Goal: Information Seeking & Learning: Learn about a topic

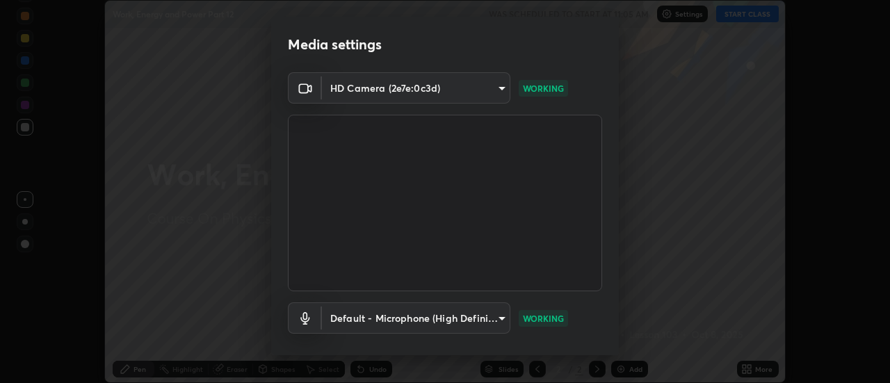
scroll to position [73, 0]
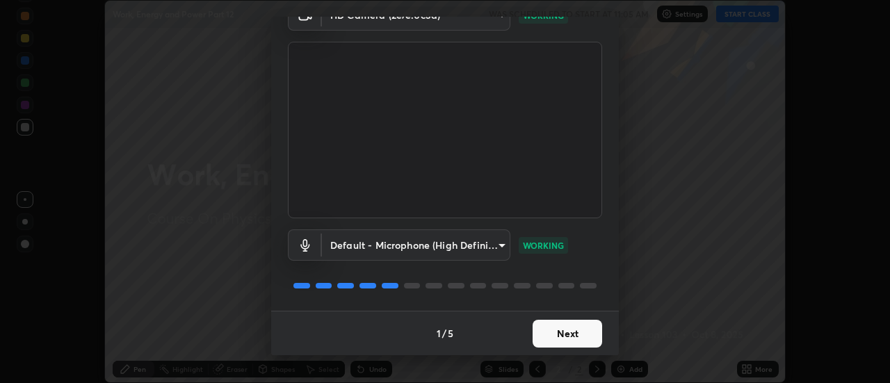
click at [563, 341] on button "Next" at bounding box center [568, 334] width 70 height 28
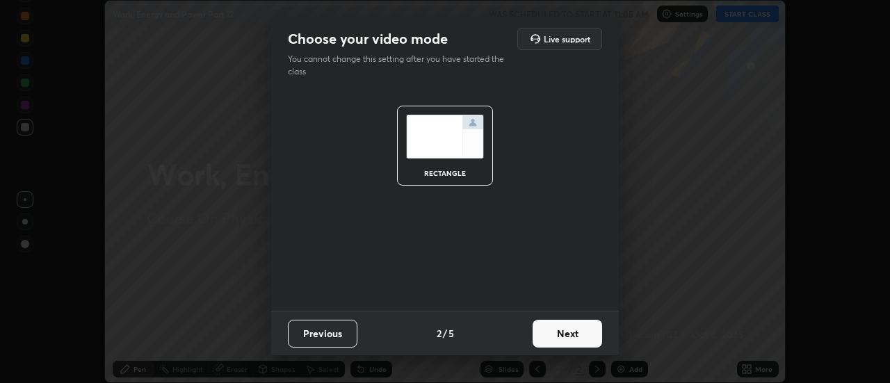
click at [577, 337] on button "Next" at bounding box center [568, 334] width 70 height 28
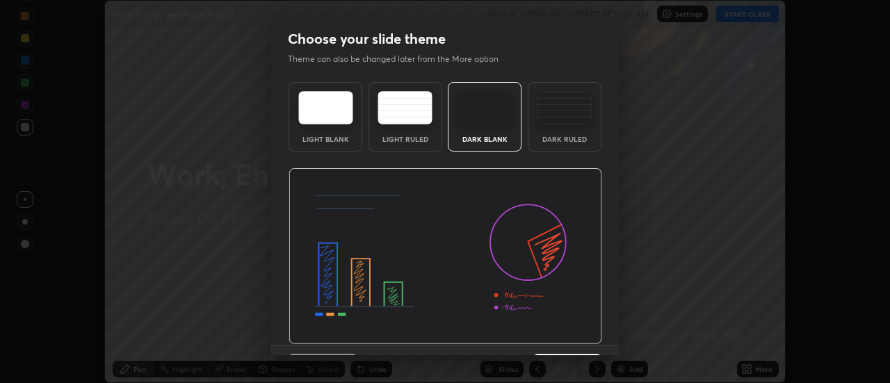
scroll to position [34, 0]
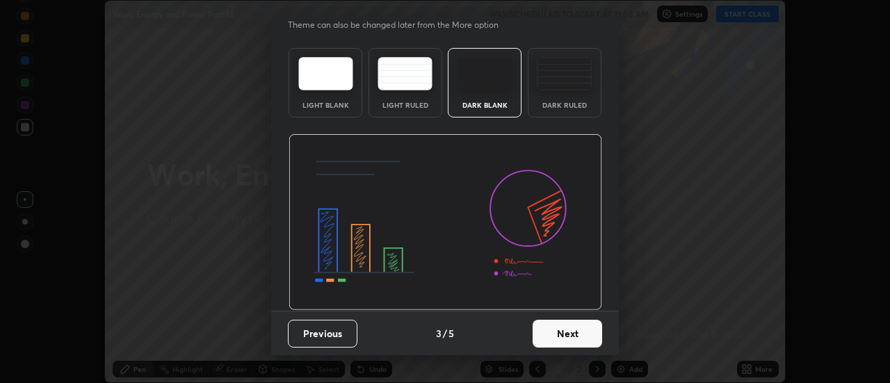
click at [575, 329] on button "Next" at bounding box center [568, 334] width 70 height 28
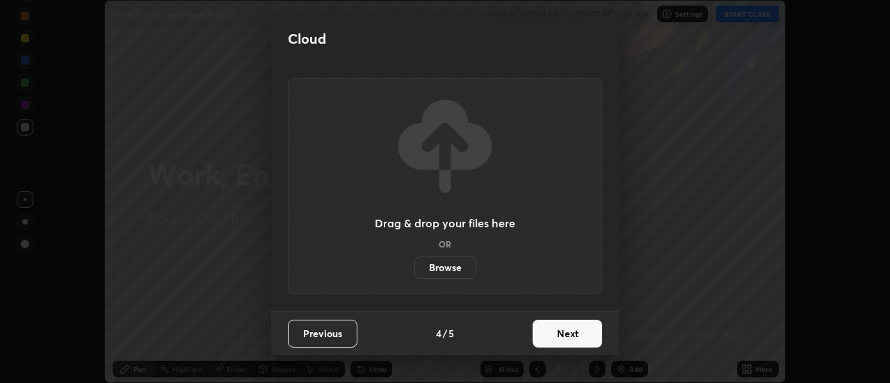
scroll to position [0, 0]
click at [576, 331] on button "Next" at bounding box center [568, 334] width 70 height 28
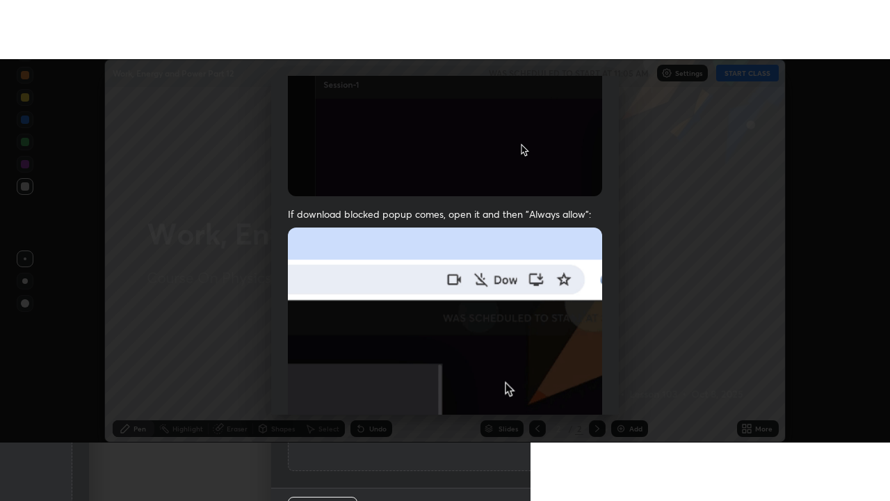
scroll to position [357, 0]
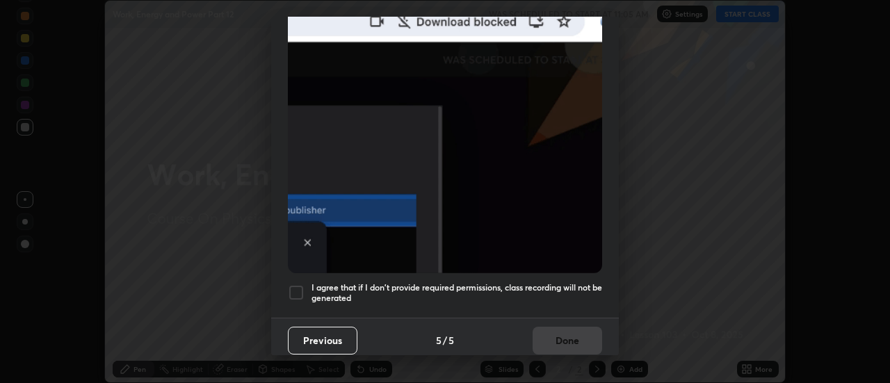
click at [549, 282] on h5 "I agree that if I don't provide required permissions, class recording will not …" at bounding box center [457, 293] width 291 height 22
click at [566, 334] on button "Done" at bounding box center [568, 341] width 70 height 28
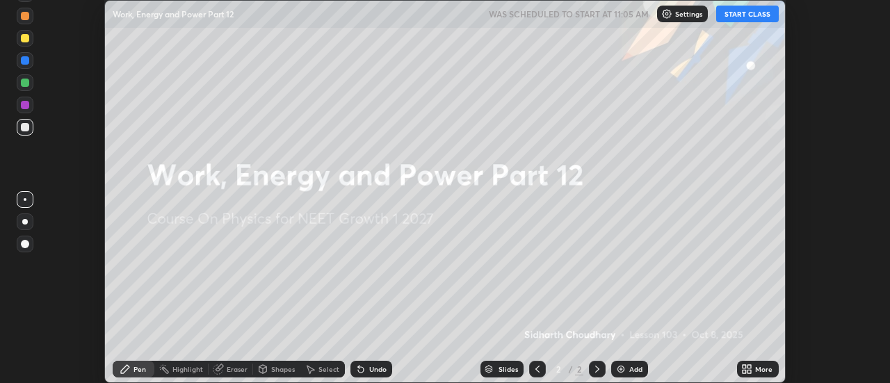
click at [751, 18] on button "START CLASS" at bounding box center [748, 14] width 63 height 17
click at [755, 367] on div "More" at bounding box center [758, 369] width 42 height 17
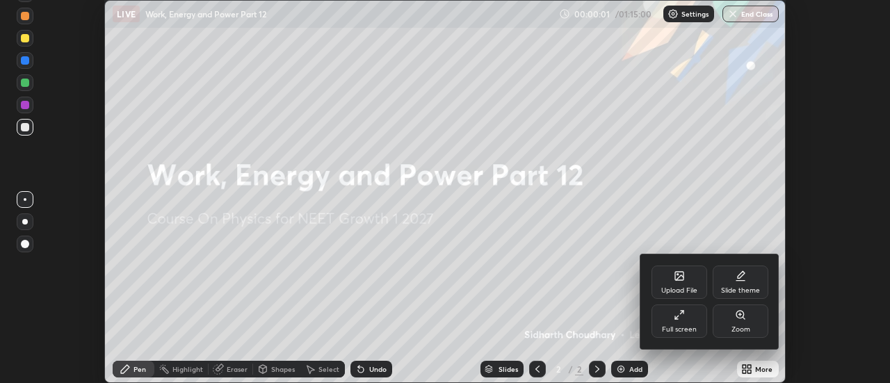
click at [687, 321] on div "Full screen" at bounding box center [680, 321] width 56 height 33
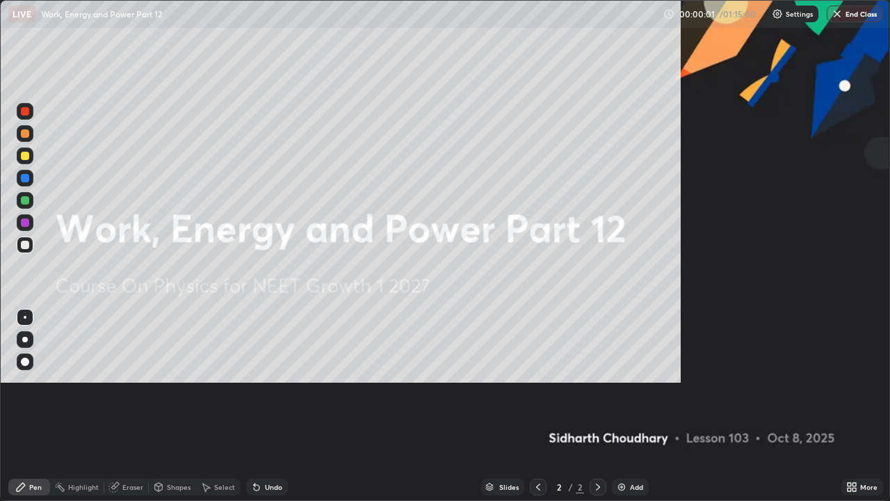
scroll to position [501, 890]
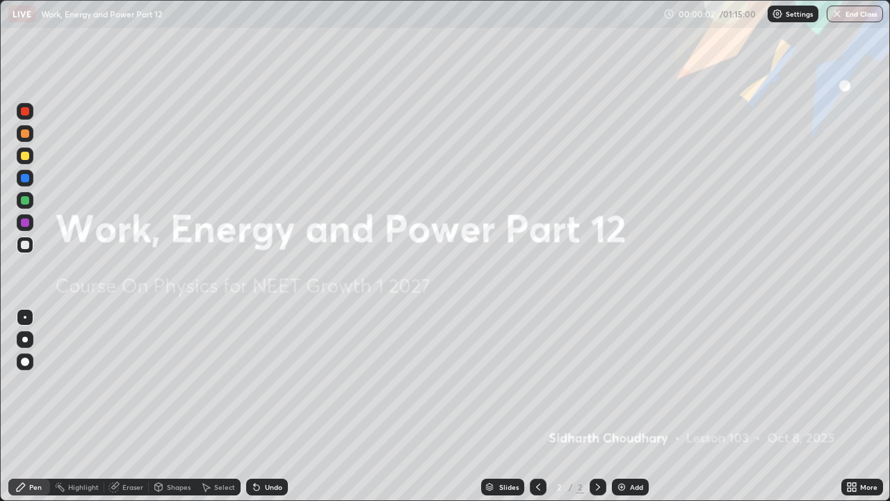
click at [628, 383] on div "Add" at bounding box center [630, 487] width 37 height 17
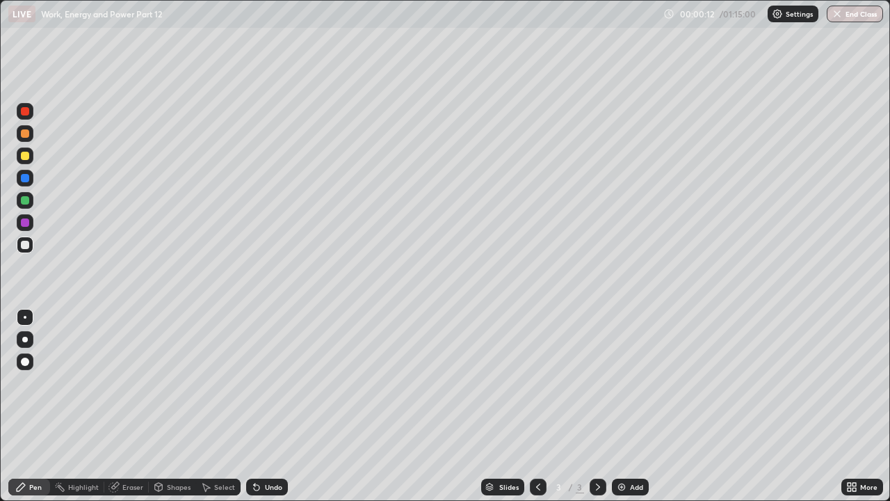
click at [25, 340] on div at bounding box center [25, 340] width 6 height 6
click at [24, 246] on div at bounding box center [25, 245] width 8 height 8
click at [25, 339] on div at bounding box center [25, 340] width 6 height 6
click at [275, 383] on div "Undo" at bounding box center [273, 486] width 17 height 7
click at [272, 383] on div "Undo" at bounding box center [267, 487] width 42 height 17
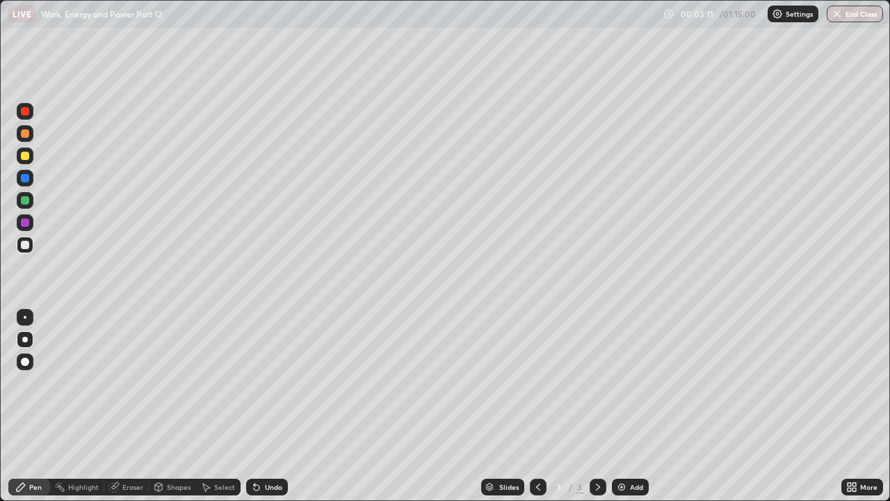
click at [26, 179] on div at bounding box center [25, 178] width 8 height 8
click at [28, 359] on div at bounding box center [25, 362] width 8 height 8
click at [24, 153] on div at bounding box center [25, 156] width 8 height 8
click at [26, 341] on div at bounding box center [25, 340] width 6 height 6
click at [26, 198] on div at bounding box center [25, 200] width 8 height 8
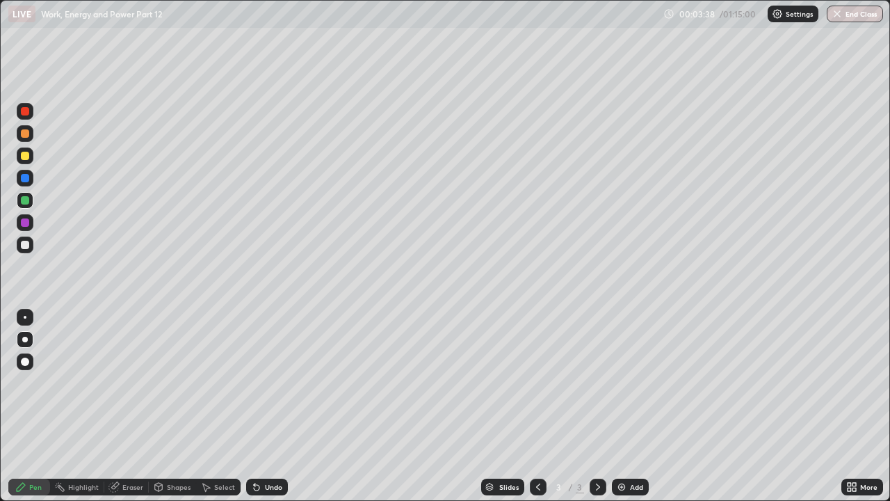
click at [24, 157] on div at bounding box center [25, 156] width 8 height 8
click at [24, 156] on div at bounding box center [25, 156] width 8 height 8
click at [26, 244] on div at bounding box center [25, 245] width 8 height 8
click at [24, 155] on div at bounding box center [25, 156] width 8 height 8
click at [24, 133] on div at bounding box center [25, 133] width 8 height 8
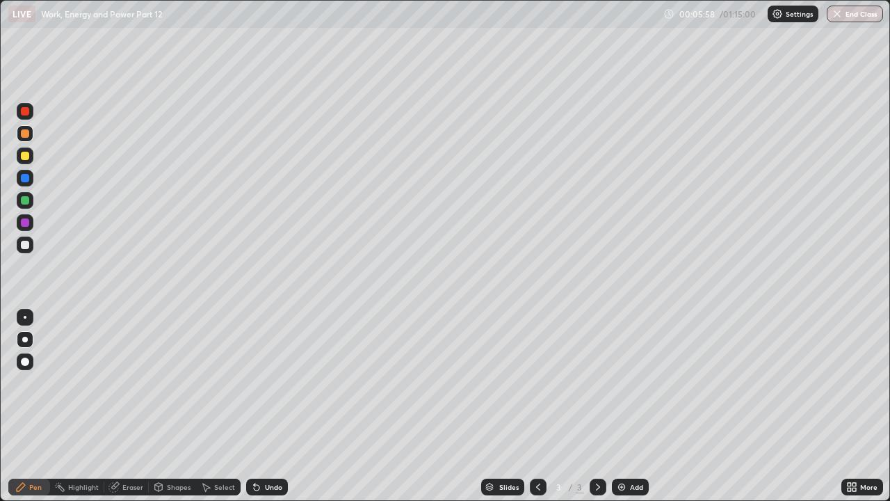
click at [26, 246] on div at bounding box center [25, 245] width 8 height 8
click at [31, 156] on div at bounding box center [25, 155] width 17 height 17
click at [25, 243] on div at bounding box center [25, 245] width 8 height 8
click at [163, 383] on div "Shapes" at bounding box center [172, 487] width 47 height 17
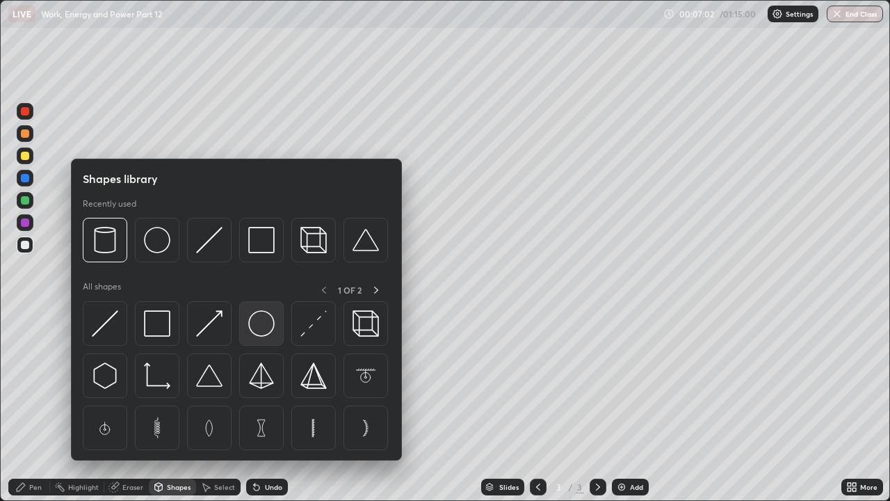
click at [264, 325] on img at bounding box center [261, 323] width 26 height 26
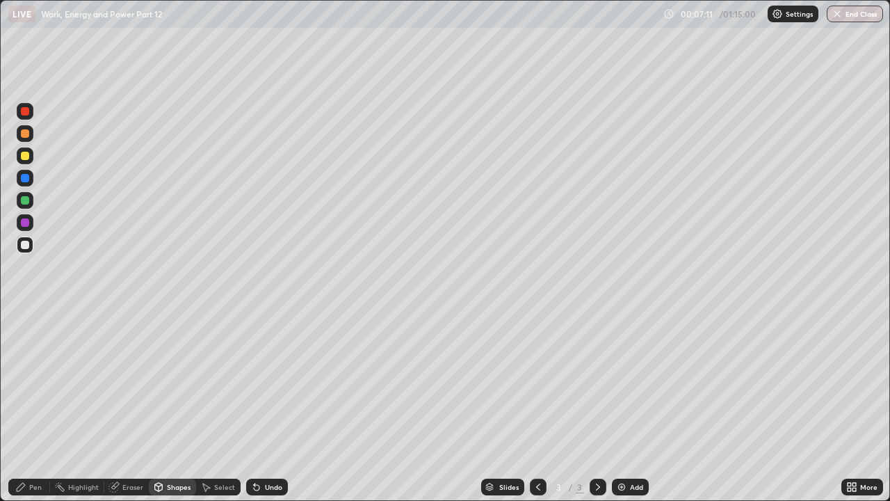
click at [26, 154] on div at bounding box center [25, 156] width 8 height 8
click at [265, 383] on div "Undo" at bounding box center [273, 486] width 17 height 7
click at [38, 383] on div "Pen" at bounding box center [35, 486] width 13 height 7
click at [26, 245] on div at bounding box center [25, 245] width 8 height 8
click at [265, 383] on div "Undo" at bounding box center [273, 486] width 17 height 7
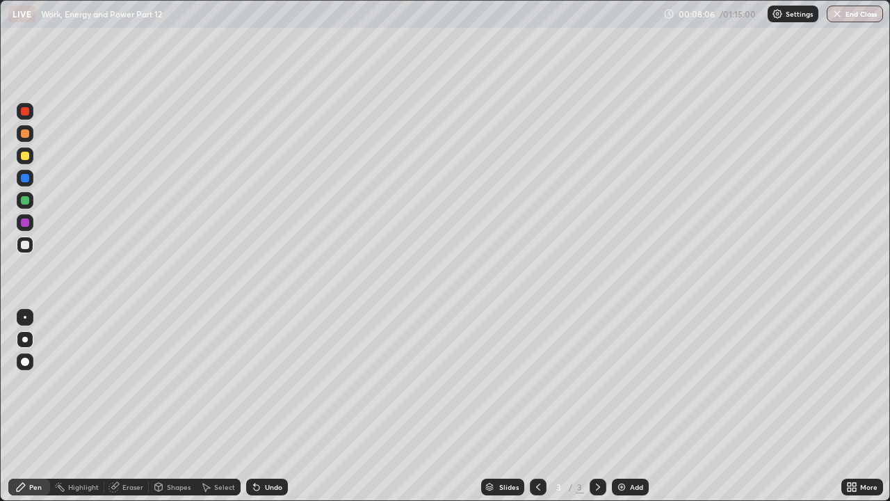
click at [167, 383] on div "Shapes" at bounding box center [179, 486] width 24 height 7
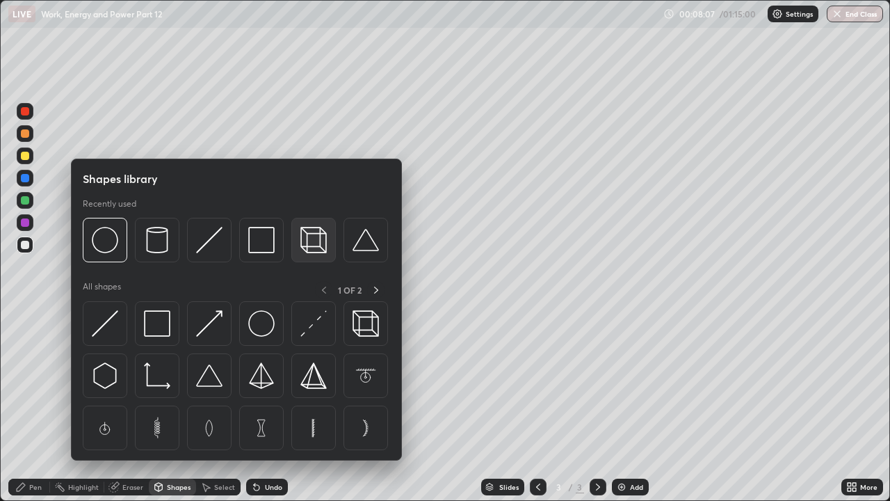
click at [311, 254] on div at bounding box center [313, 240] width 45 height 45
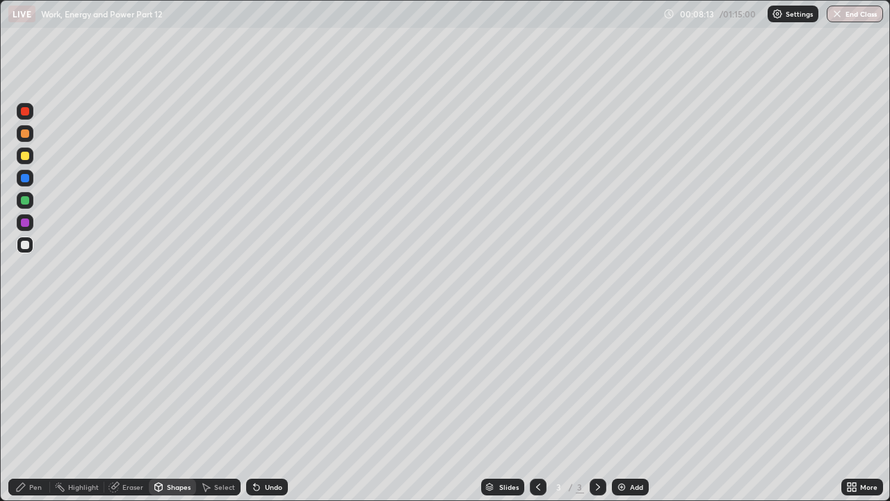
click at [272, 383] on div "Undo" at bounding box center [273, 486] width 17 height 7
click at [266, 383] on div "Undo" at bounding box center [273, 486] width 17 height 7
click at [24, 180] on div at bounding box center [25, 178] width 8 height 8
click at [269, 383] on div "Undo" at bounding box center [273, 486] width 17 height 7
click at [27, 383] on div "Pen" at bounding box center [29, 487] width 42 height 17
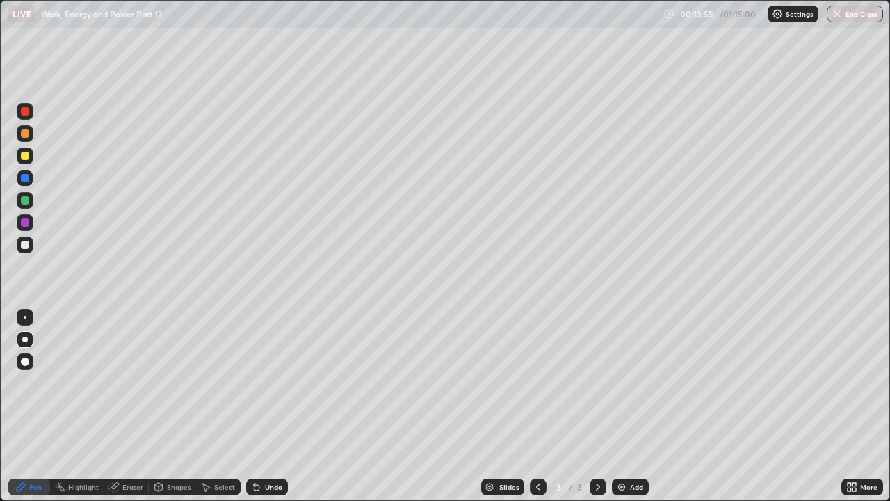
click at [630, 383] on div "Add" at bounding box center [636, 486] width 13 height 7
click at [24, 252] on div at bounding box center [25, 245] width 17 height 17
click at [536, 383] on icon at bounding box center [538, 486] width 11 height 11
click at [597, 383] on icon at bounding box center [598, 486] width 11 height 11
click at [262, 383] on div "Undo" at bounding box center [267, 487] width 42 height 17
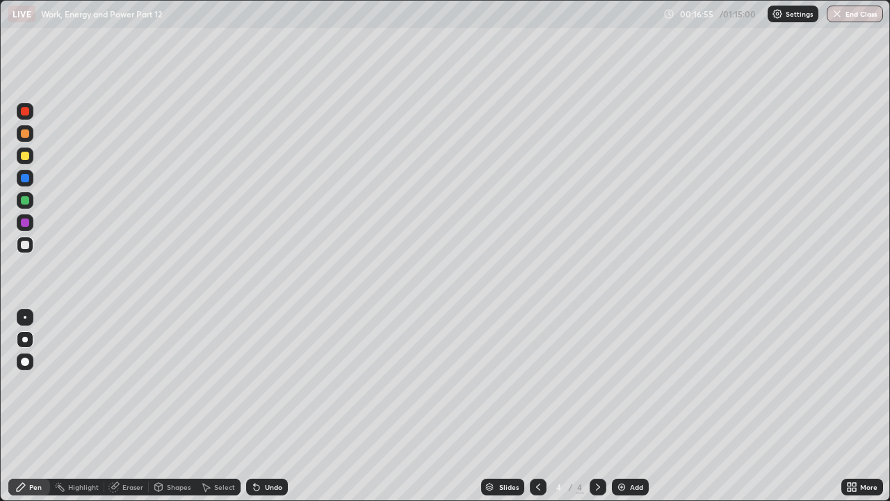
click at [27, 156] on div at bounding box center [25, 156] width 8 height 8
click at [25, 246] on div at bounding box center [25, 245] width 8 height 8
click at [25, 159] on div at bounding box center [25, 156] width 8 height 8
click at [24, 246] on div at bounding box center [25, 245] width 8 height 8
click at [627, 383] on div "Add" at bounding box center [630, 487] width 37 height 17
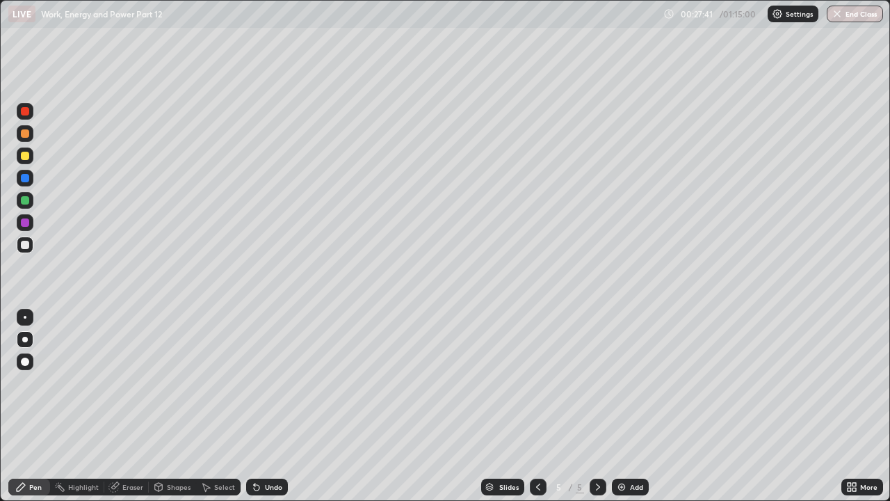
click at [24, 247] on div at bounding box center [25, 245] width 8 height 8
click at [26, 136] on div at bounding box center [25, 133] width 8 height 8
click at [24, 199] on div at bounding box center [25, 200] width 8 height 8
click at [24, 157] on div at bounding box center [25, 156] width 8 height 8
click at [31, 245] on div at bounding box center [25, 245] width 17 height 17
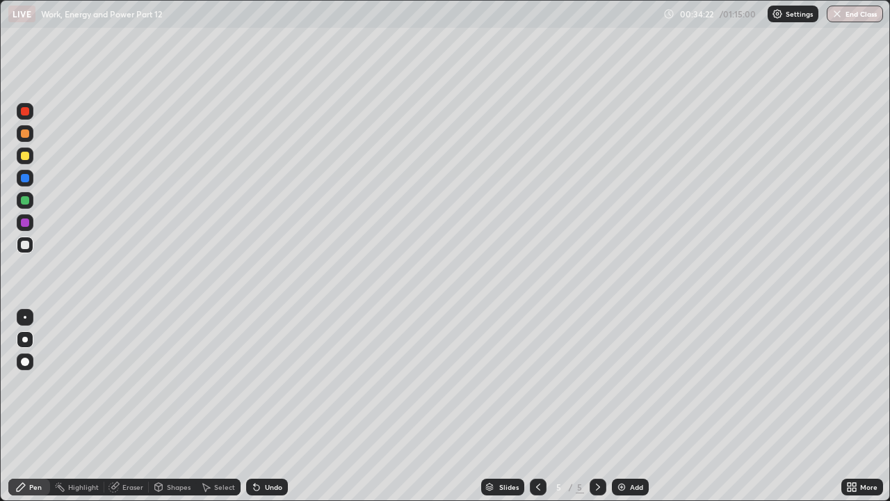
click at [635, 383] on div "Add" at bounding box center [630, 487] width 37 height 17
click at [30, 246] on div at bounding box center [25, 245] width 17 height 17
click at [24, 134] on div at bounding box center [25, 133] width 8 height 8
click at [26, 243] on div at bounding box center [25, 245] width 8 height 8
click at [24, 133] on div at bounding box center [25, 133] width 8 height 8
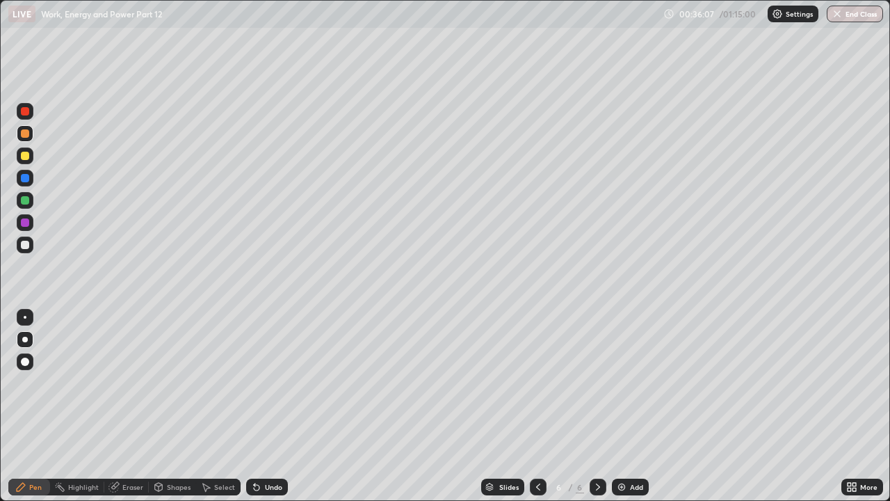
click at [26, 199] on div at bounding box center [25, 200] width 8 height 8
click at [23, 243] on div at bounding box center [25, 245] width 8 height 8
click at [632, 383] on div "Add" at bounding box center [630, 487] width 37 height 17
click at [26, 245] on div at bounding box center [25, 245] width 8 height 8
click at [27, 133] on div at bounding box center [25, 133] width 8 height 8
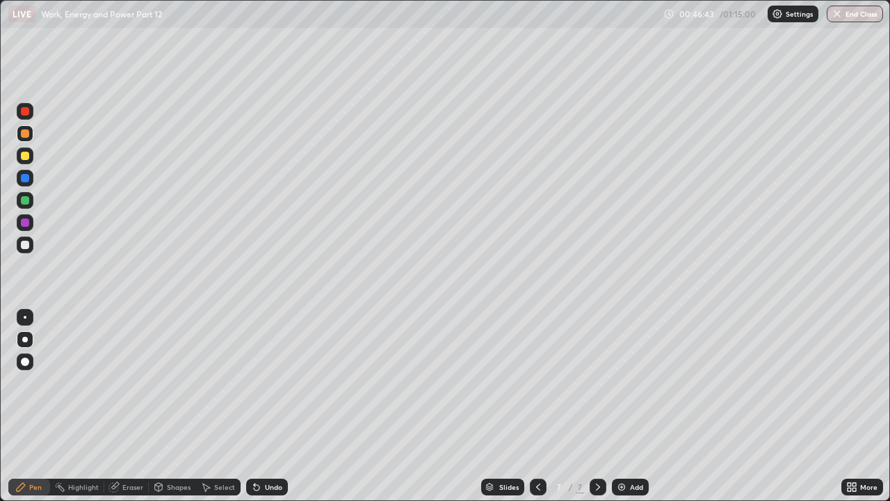
click at [22, 155] on div at bounding box center [25, 156] width 8 height 8
click at [28, 159] on div at bounding box center [25, 156] width 8 height 8
click at [632, 383] on div "Add" at bounding box center [630, 487] width 37 height 17
click at [24, 246] on div at bounding box center [25, 245] width 8 height 8
click at [536, 383] on icon at bounding box center [538, 486] width 11 height 11
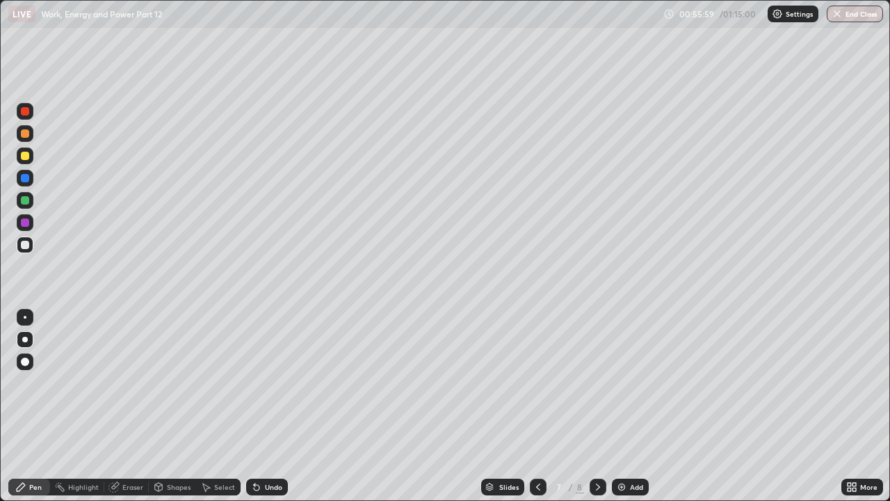
click at [630, 383] on div "Add" at bounding box center [630, 487] width 37 height 17
click at [24, 250] on div at bounding box center [25, 245] width 17 height 17
click at [25, 135] on div at bounding box center [25, 133] width 8 height 8
click at [543, 383] on div at bounding box center [538, 487] width 17 height 17
click at [598, 383] on icon at bounding box center [598, 486] width 11 height 11
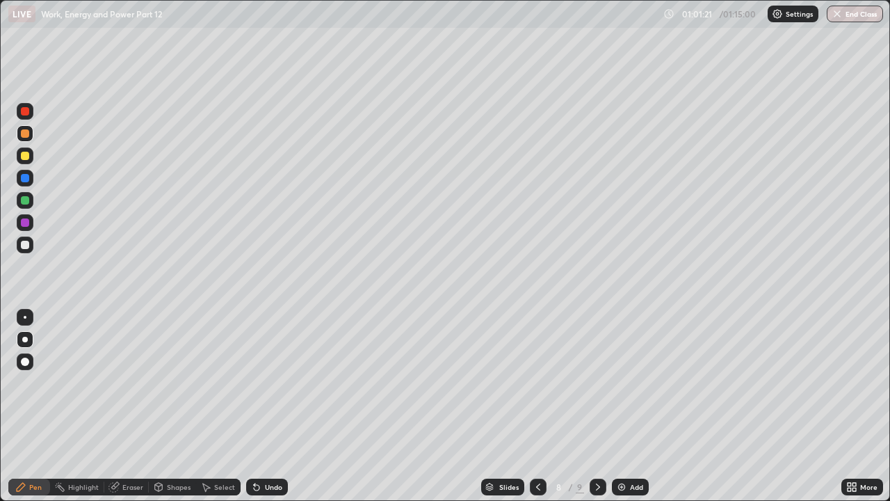
click at [597, 383] on icon at bounding box center [598, 486] width 11 height 11
click at [537, 383] on icon at bounding box center [538, 486] width 11 height 11
click at [538, 383] on icon at bounding box center [538, 486] width 11 height 11
click at [597, 383] on icon at bounding box center [598, 486] width 11 height 11
click at [849, 10] on button "End Class" at bounding box center [855, 14] width 56 height 17
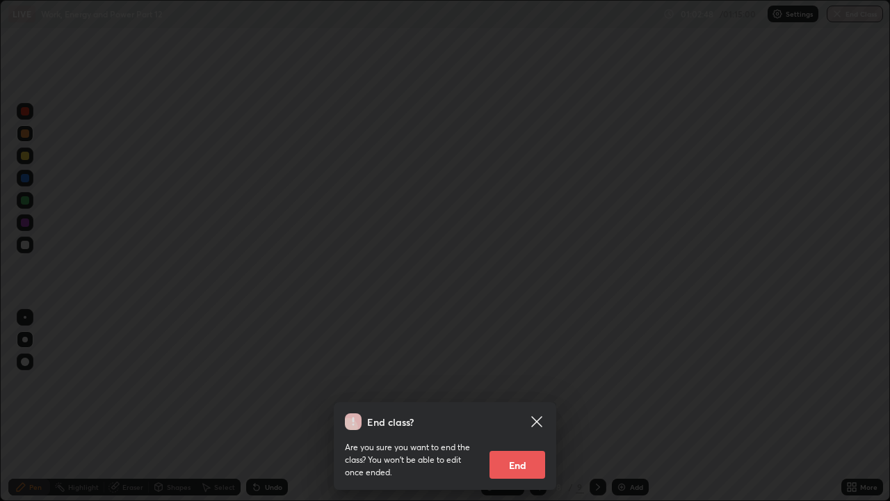
click at [536, 383] on button "End" at bounding box center [518, 465] width 56 height 28
